Goal: Information Seeking & Learning: Learn about a topic

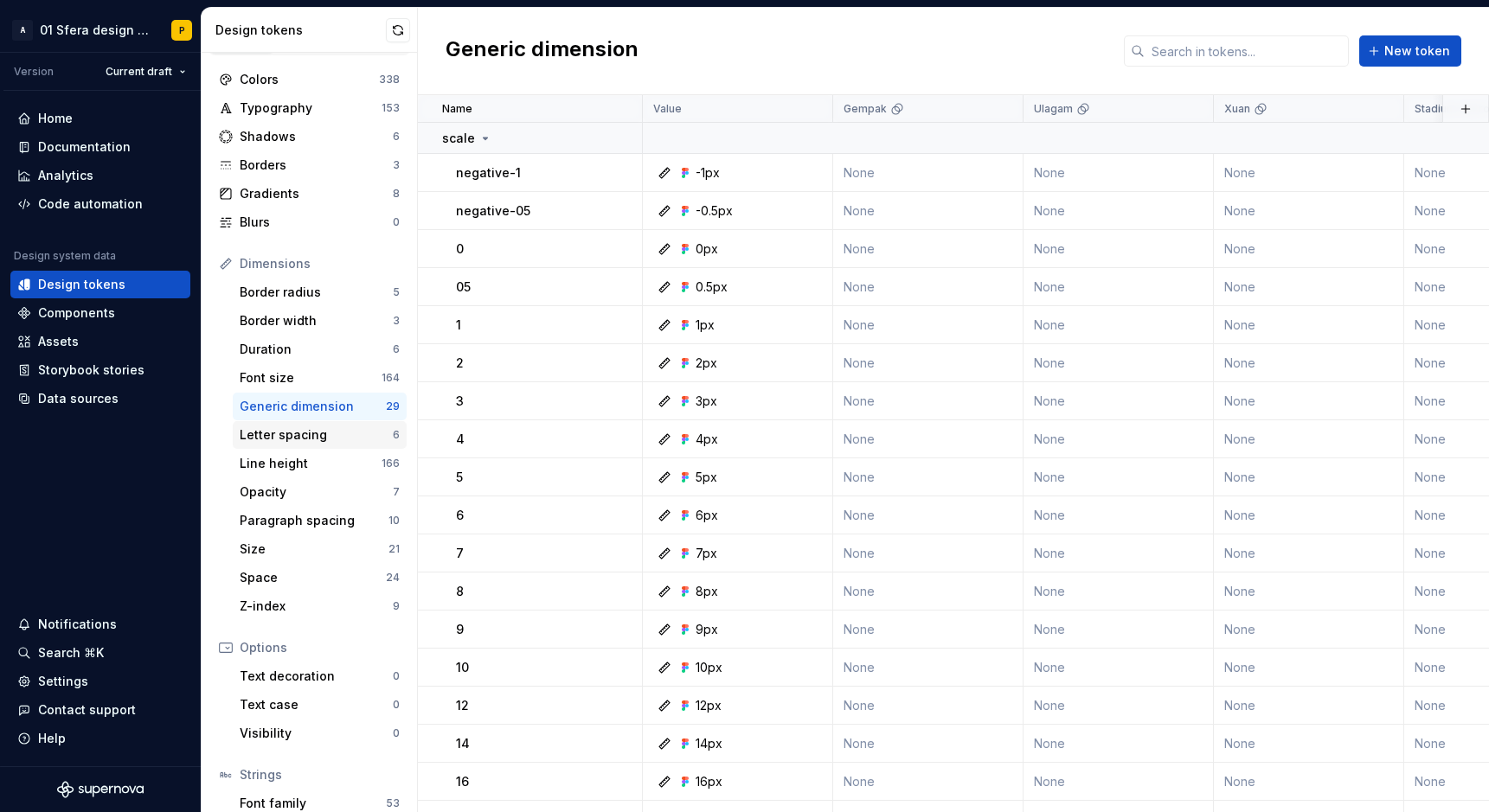
scroll to position [22, 0]
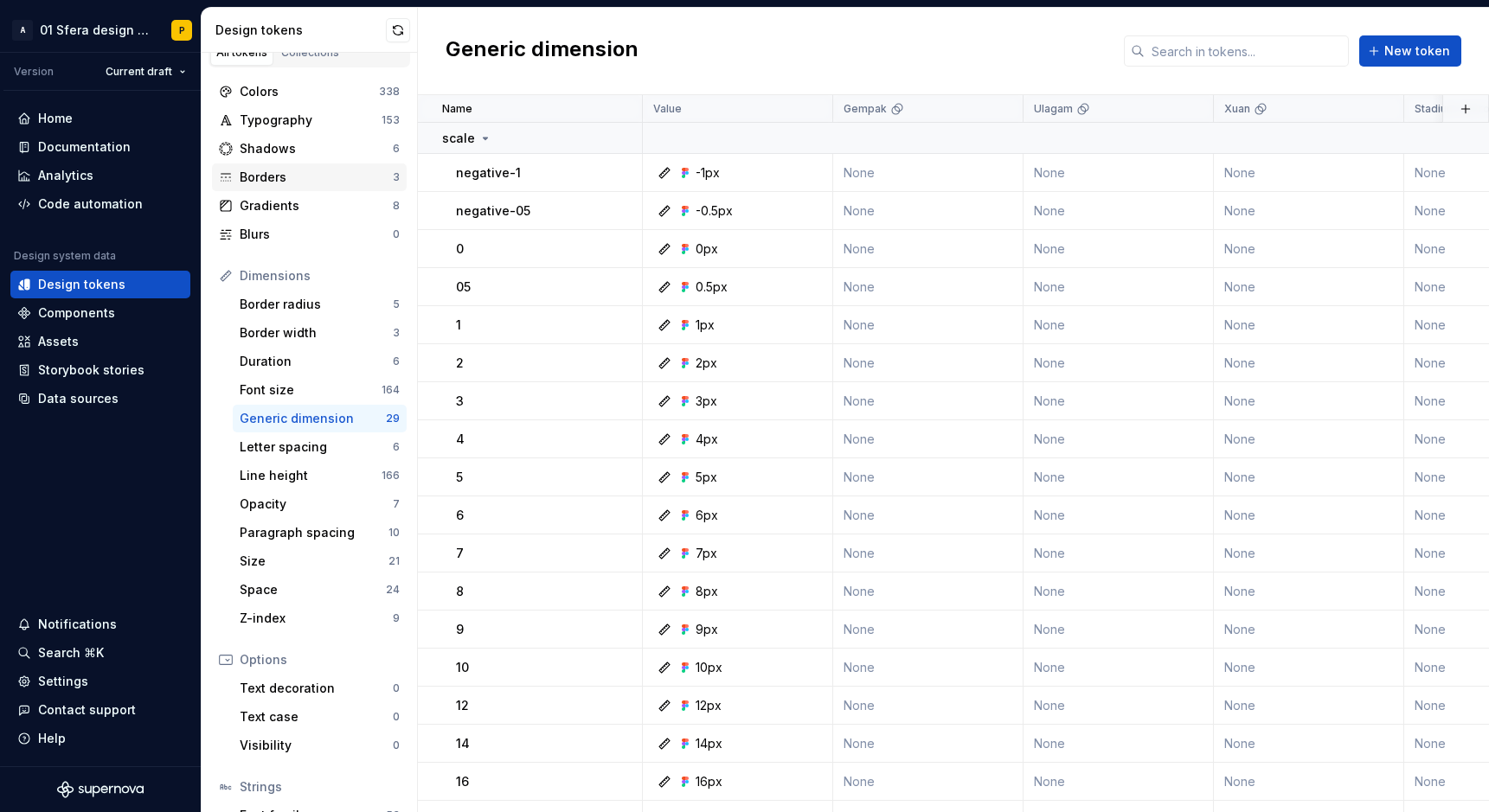
click at [284, 181] on div "Borders" at bounding box center [315, 177] width 153 height 17
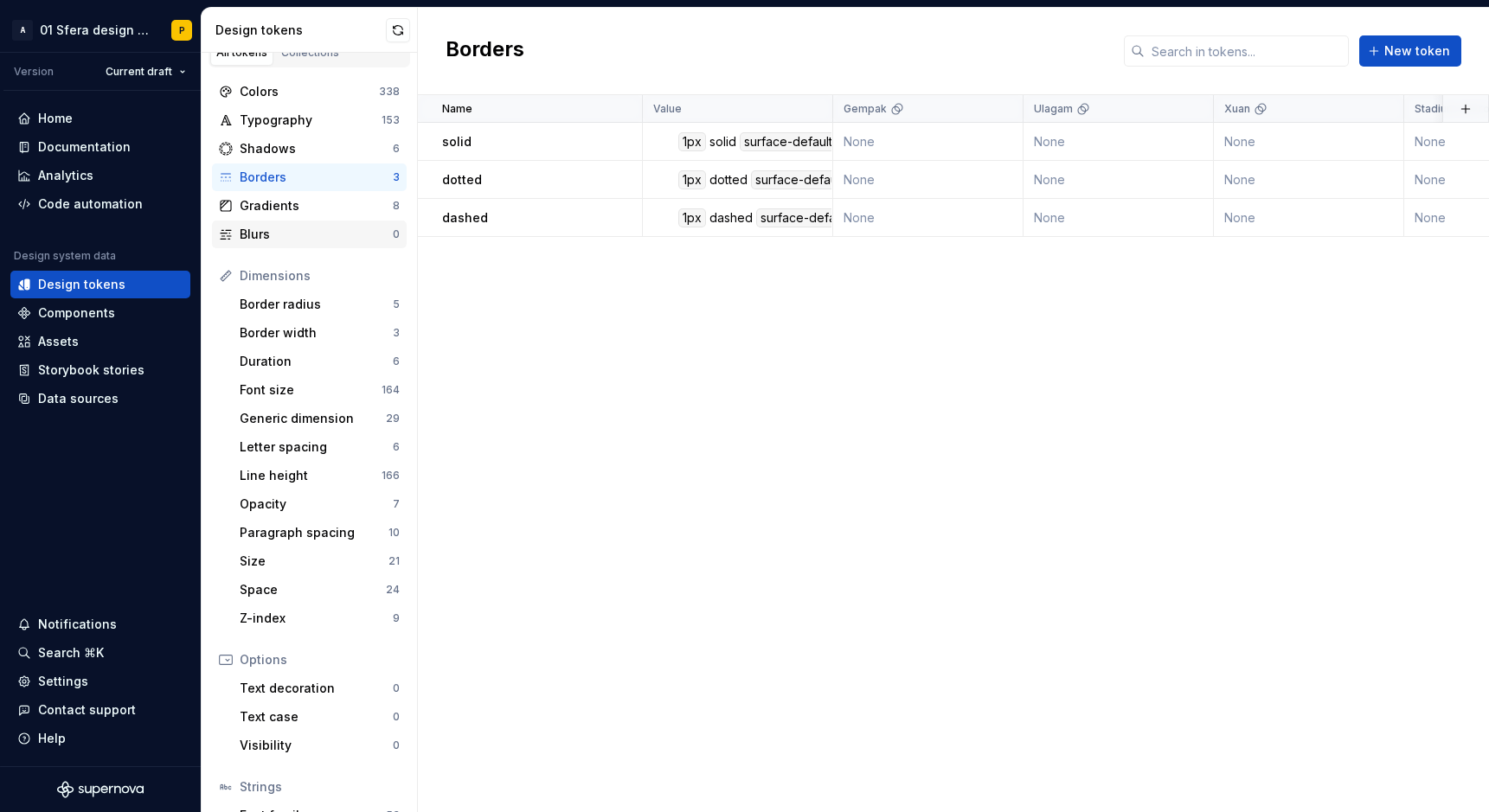
click at [273, 230] on div "Blurs" at bounding box center [315, 234] width 153 height 17
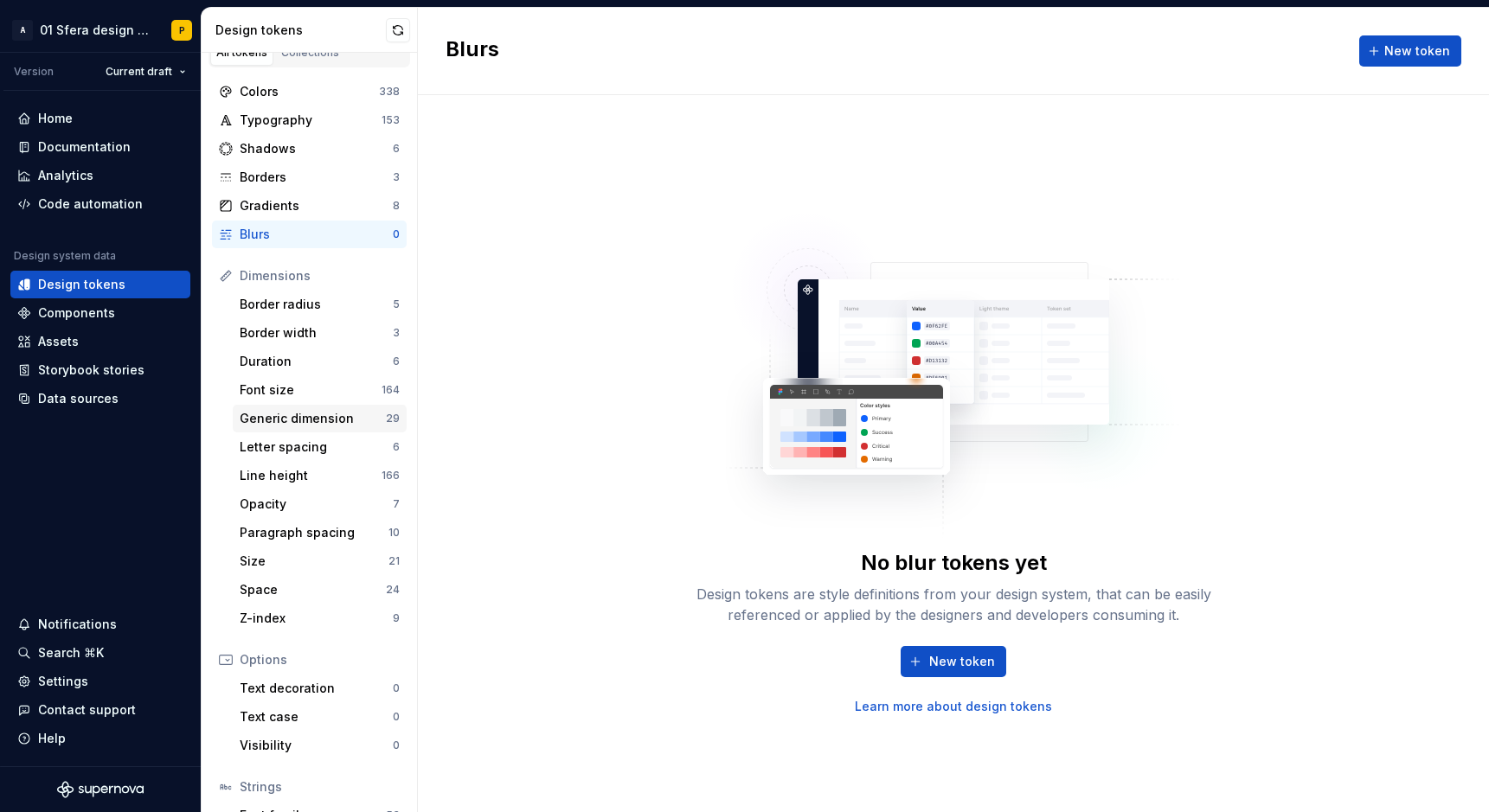
click at [282, 407] on div "Generic dimension 29" at bounding box center [320, 419] width 174 height 27
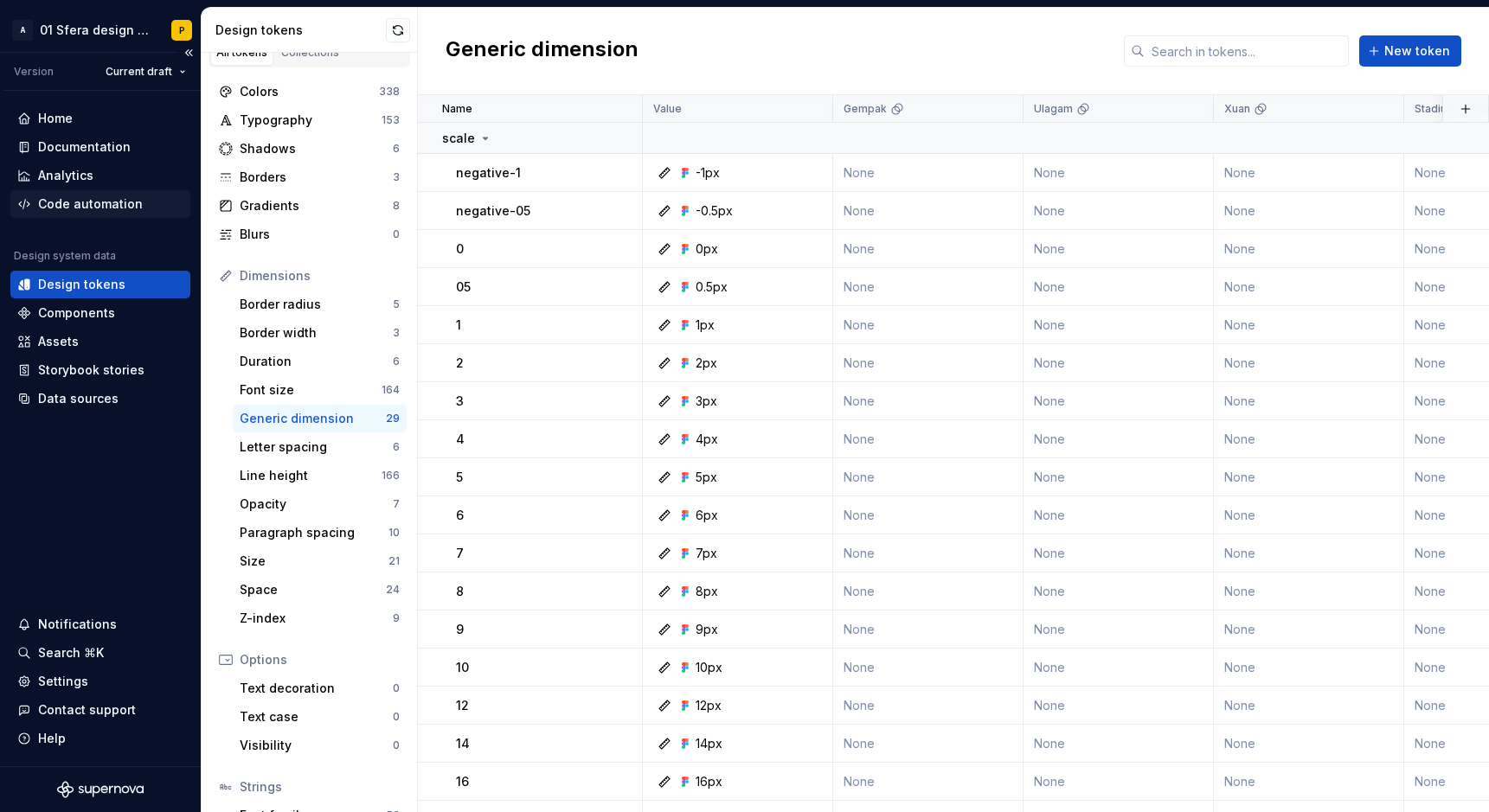
click at [88, 208] on div "Code automation" at bounding box center [91, 203] width 105 height 17
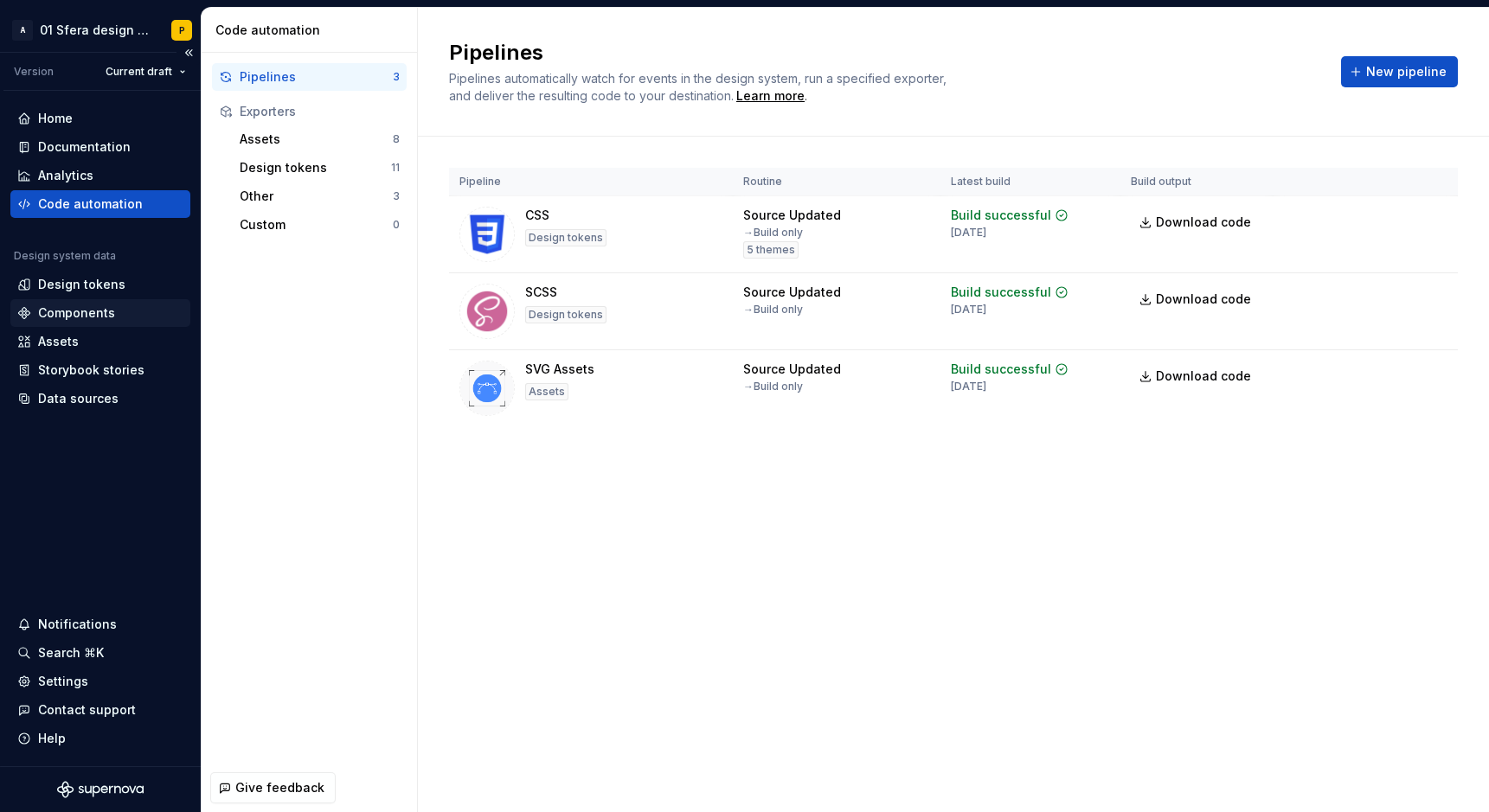
click at [110, 308] on div "Components" at bounding box center [77, 313] width 77 height 17
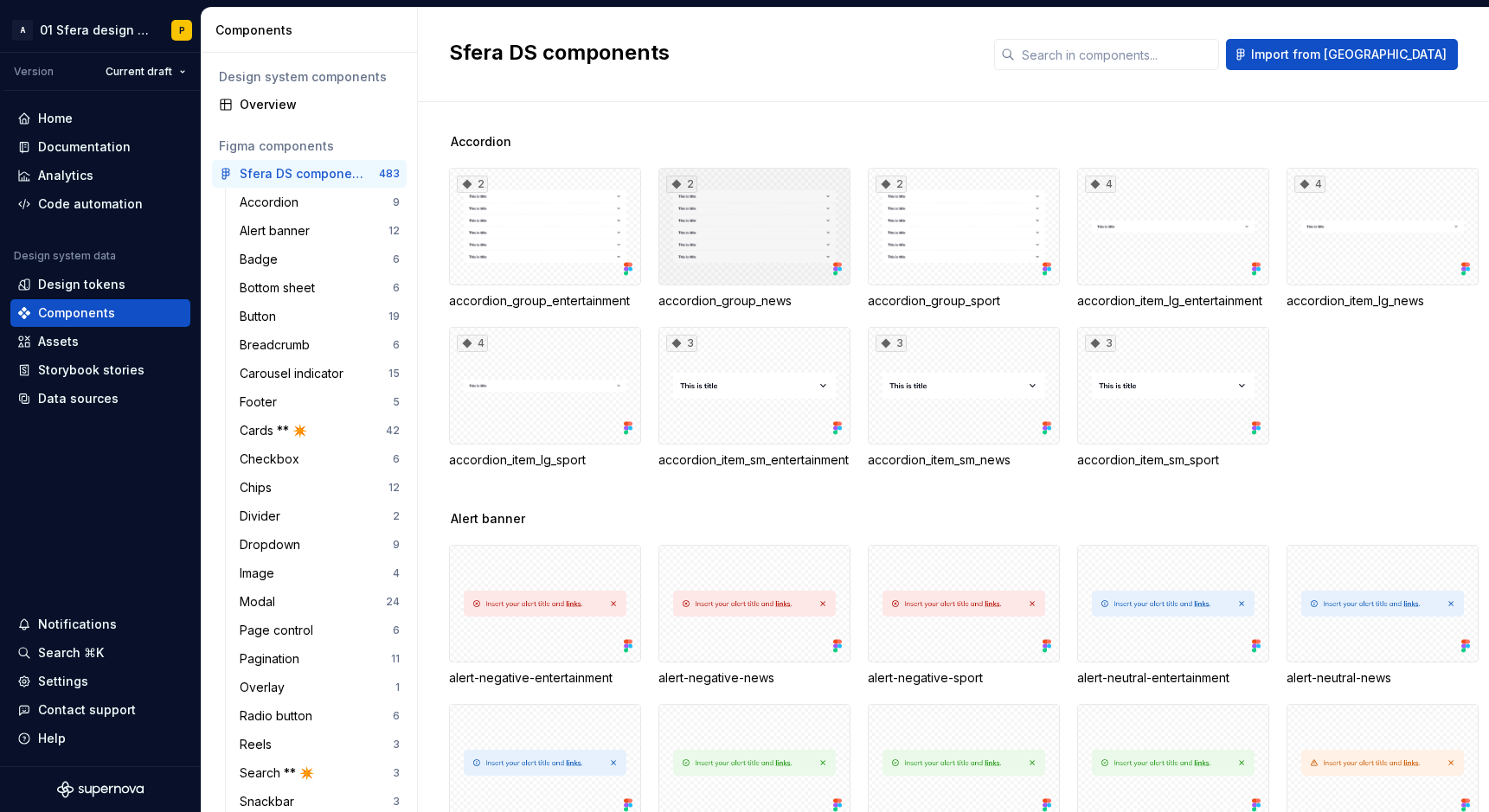
click at [666, 223] on div "2" at bounding box center [754, 226] width 192 height 117
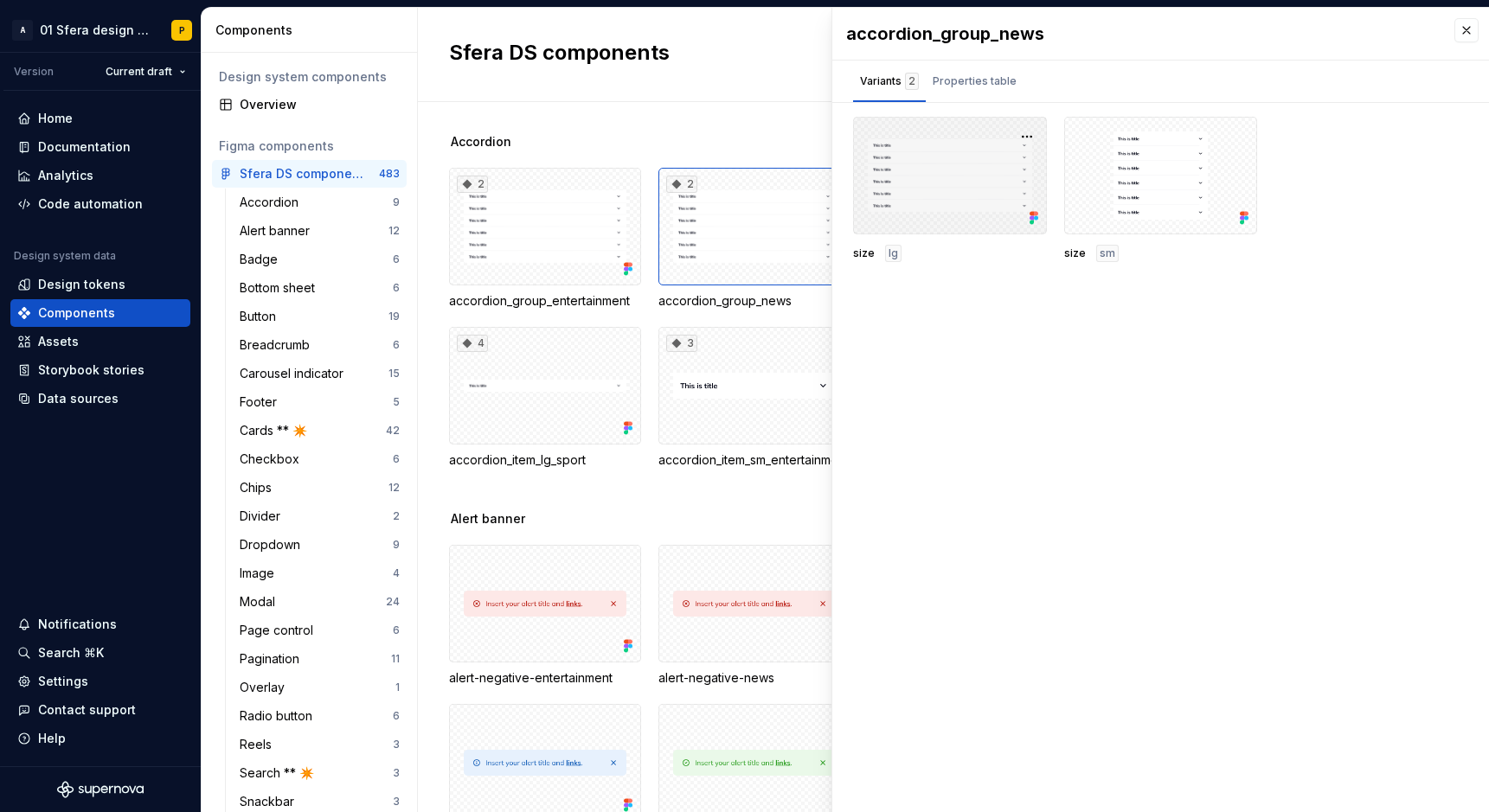
click at [1031, 218] on icon at bounding box center [1031, 218] width 5 height 5
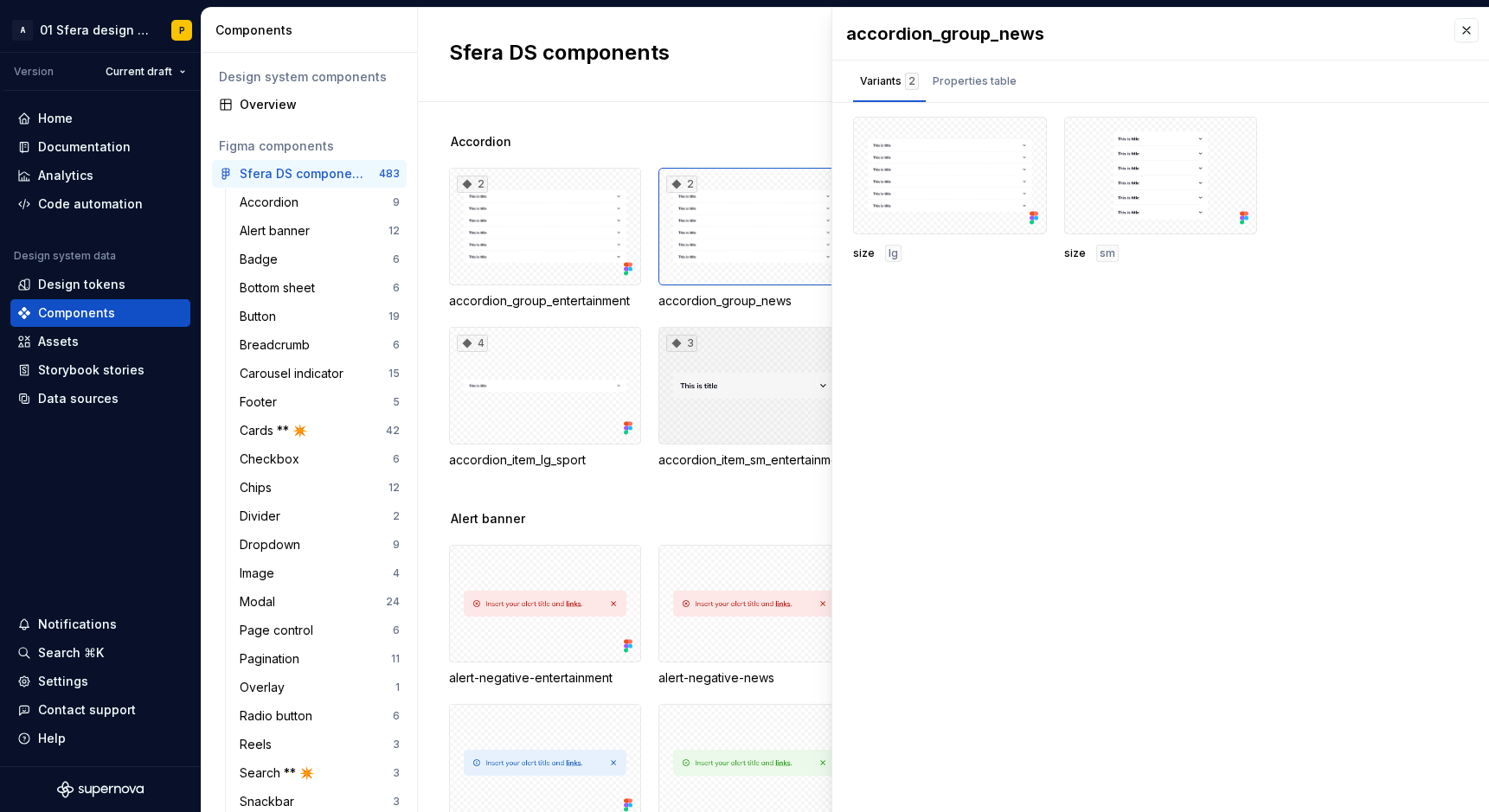
click at [771, 424] on div "3" at bounding box center [754, 386] width 192 height 117
